Goal: Find specific page/section: Find specific page/section

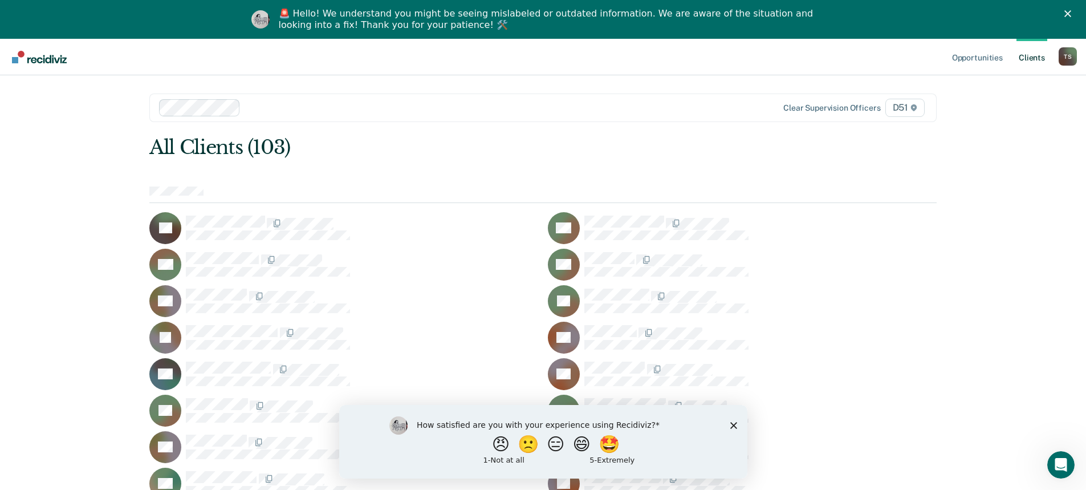
drag, startPoint x: 733, startPoint y: 424, endPoint x: 1076, endPoint y: 829, distance: 530.8
click at [733, 424] on polygon "Close survey" at bounding box center [733, 424] width 7 height 7
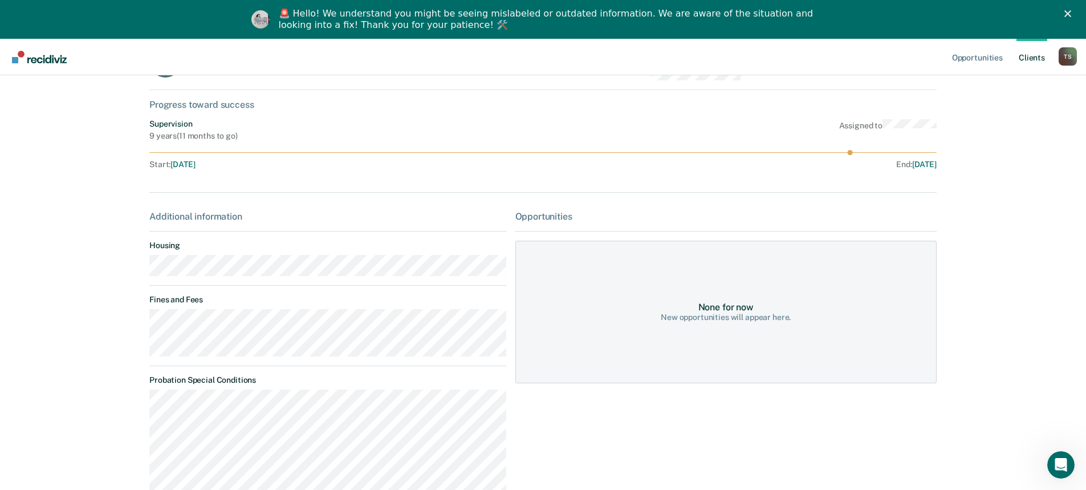
scroll to position [114, 0]
